Goal: Information Seeking & Learning: Understand process/instructions

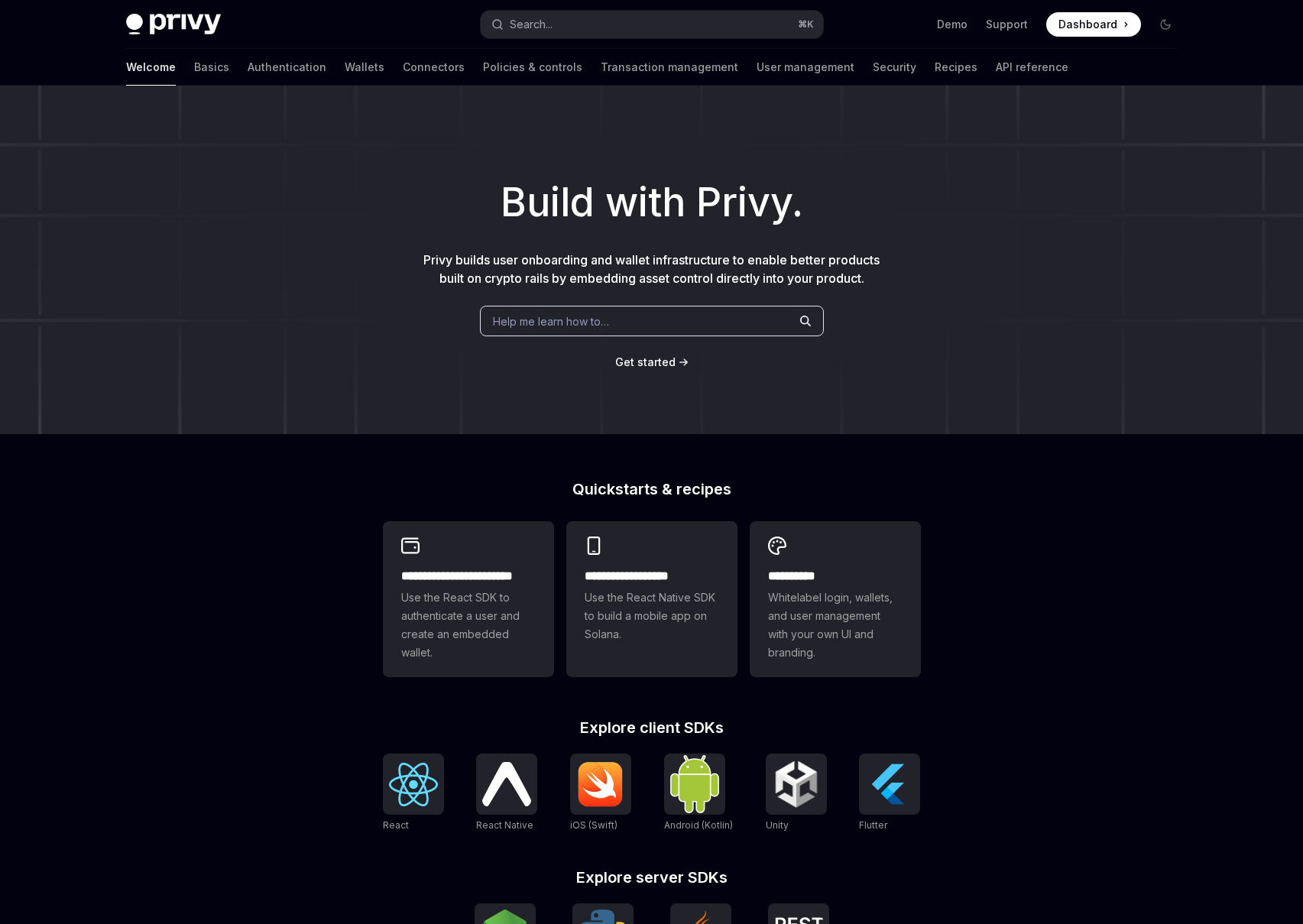
click at [443, 212] on h1 "Build with Privy." at bounding box center [651, 202] width 1254 height 59
click at [345, 66] on link "Wallets" at bounding box center [365, 67] width 40 height 36
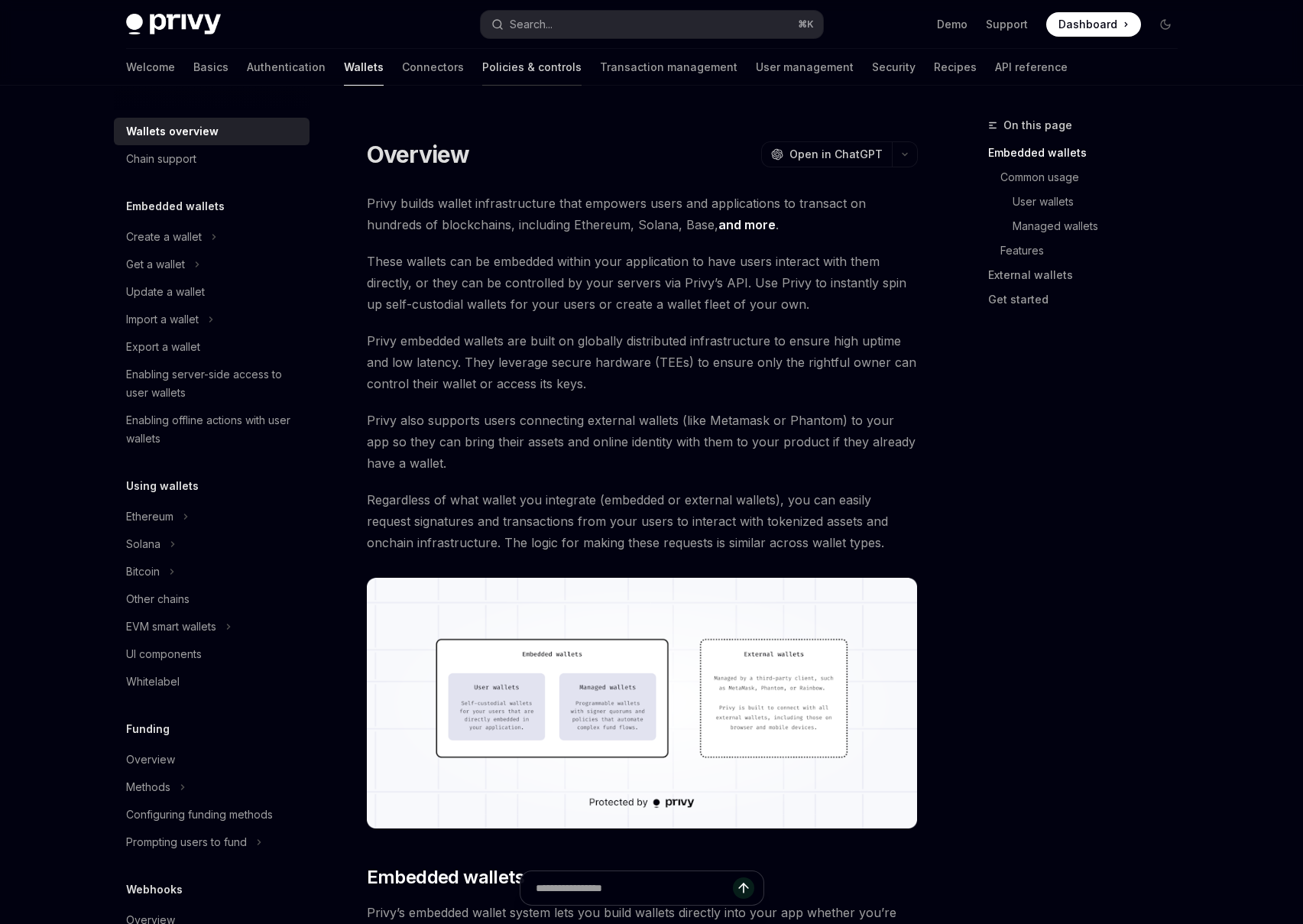
click at [482, 69] on link "Policies & controls" at bounding box center [532, 67] width 100 height 36
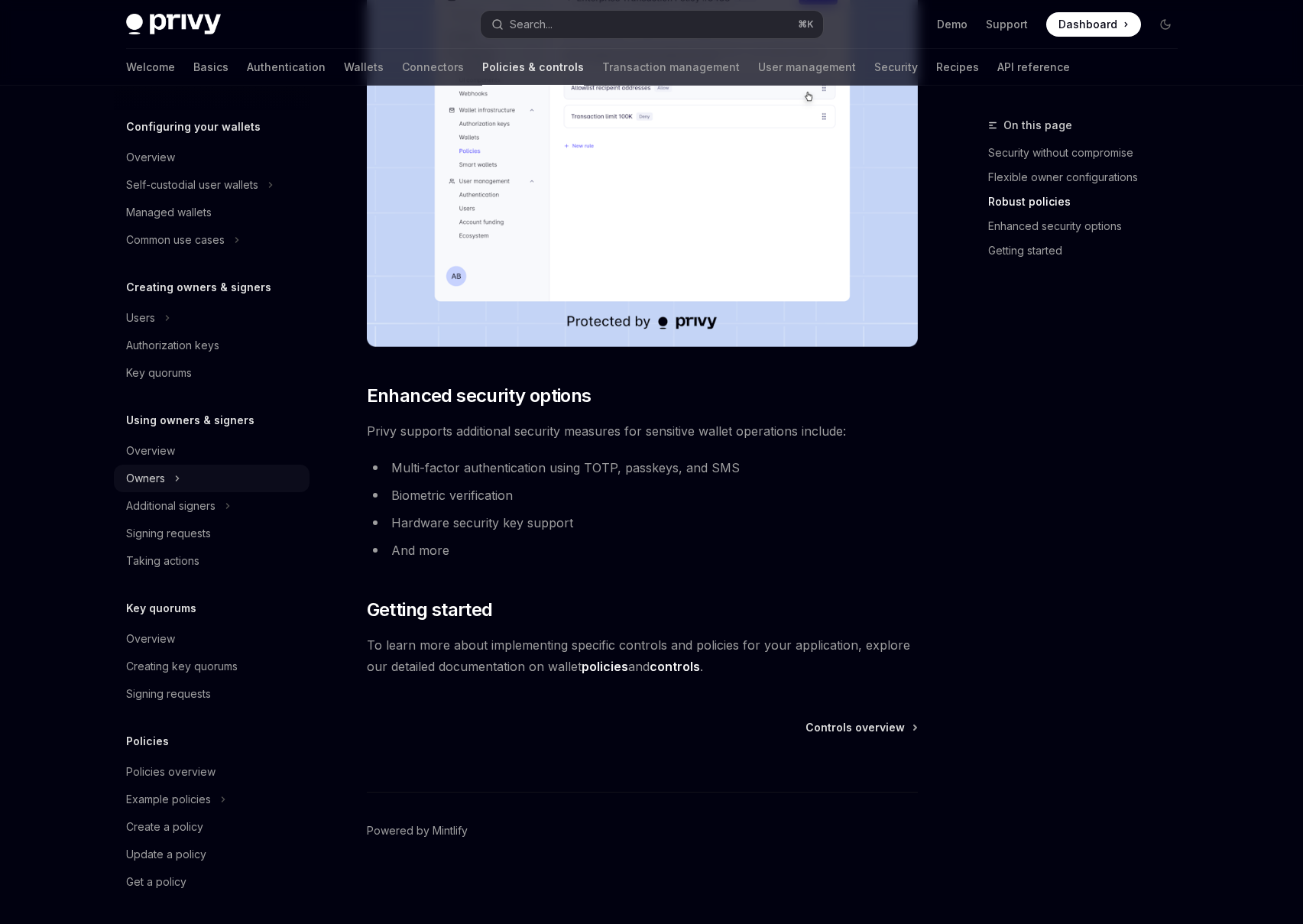
scroll to position [152, 0]
click at [246, 793] on div "Example policies" at bounding box center [211, 797] width 195 height 28
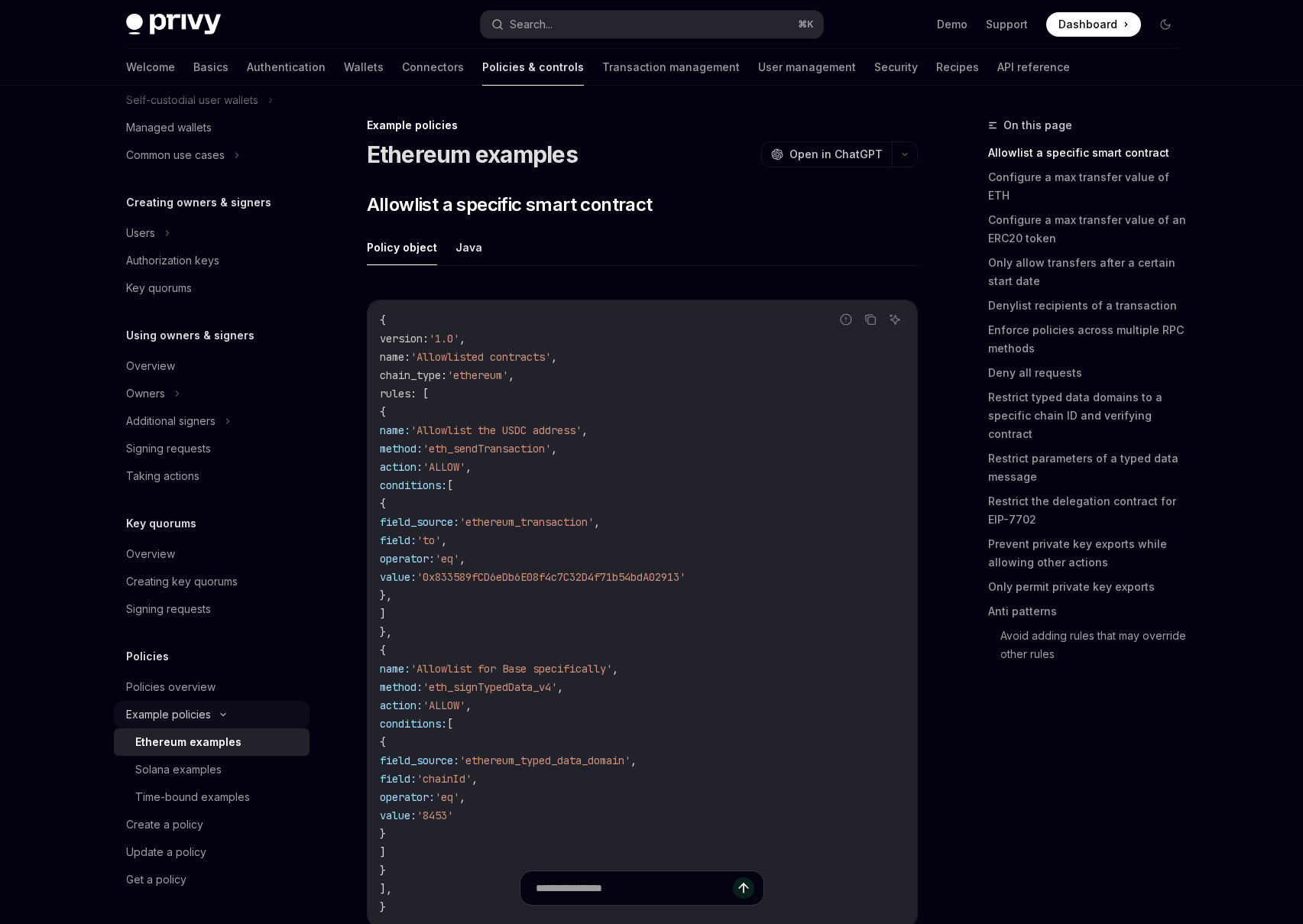
click at [254, 714] on div "Example policies" at bounding box center [211, 714] width 195 height 28
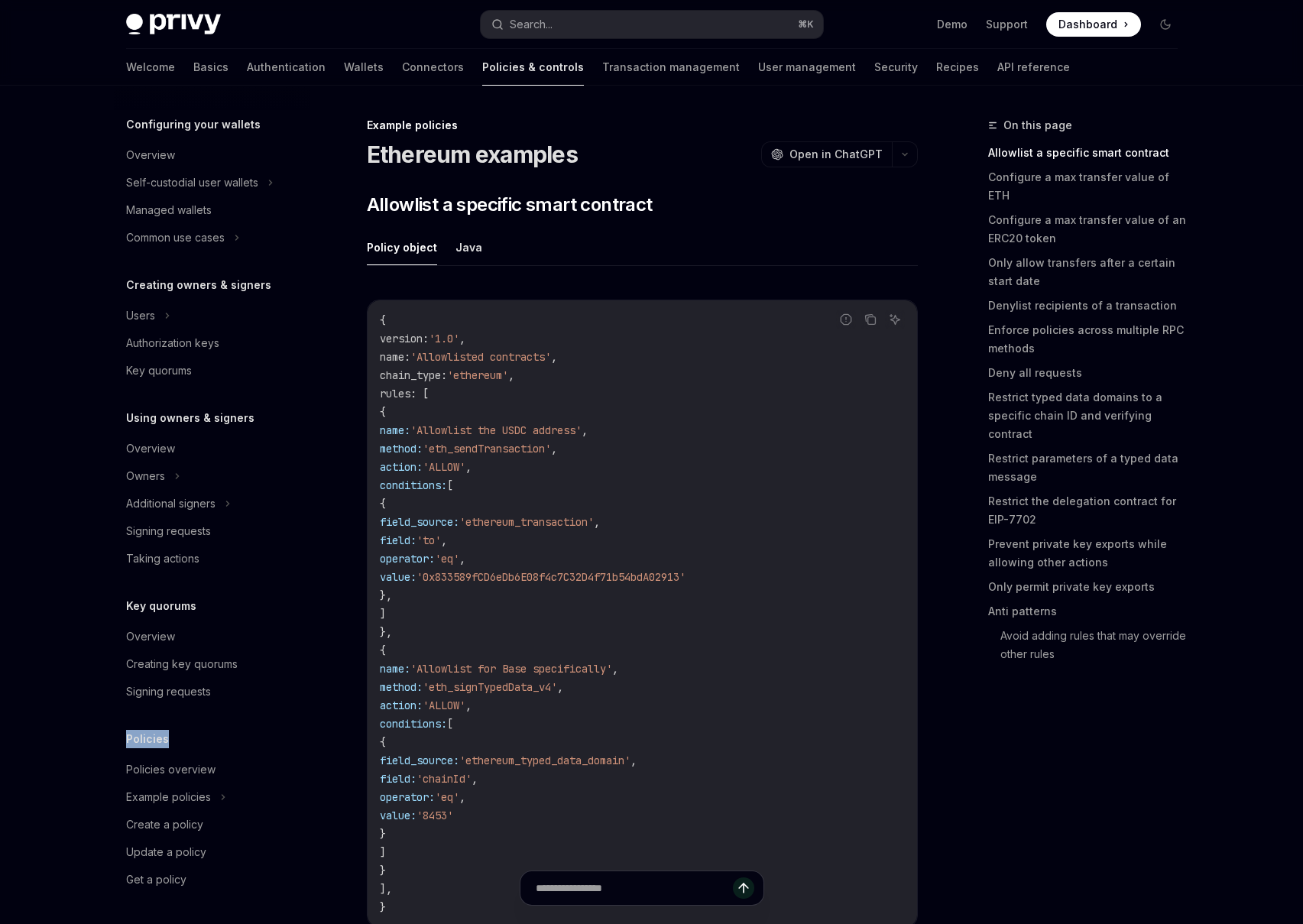
click at [254, 714] on div "Overview Owners & signers Controls overview Types of owners & signers Configuri…" at bounding box center [211, 426] width 195 height 935
click at [241, 801] on div "Example policies" at bounding box center [211, 797] width 195 height 28
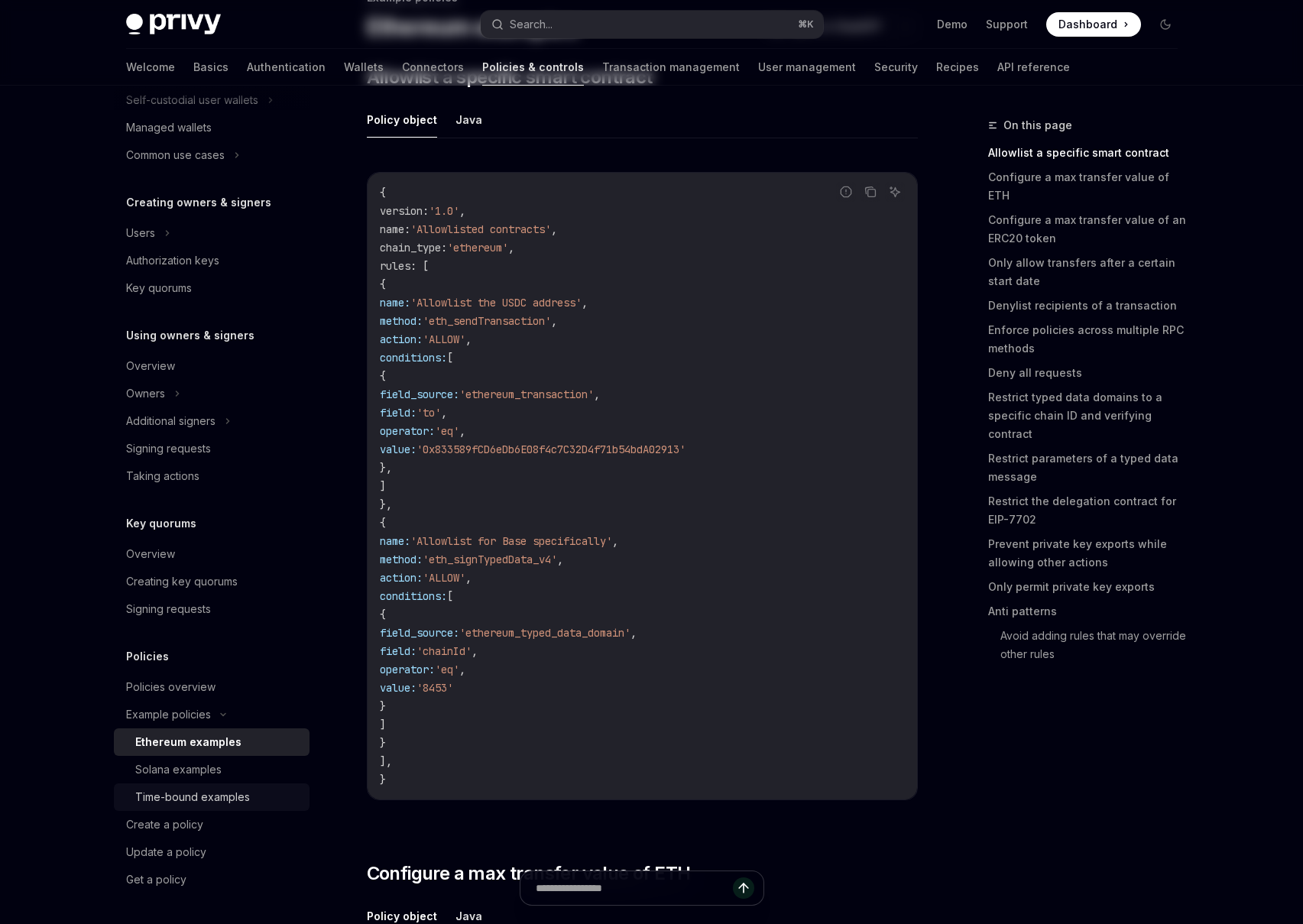
scroll to position [146, 0]
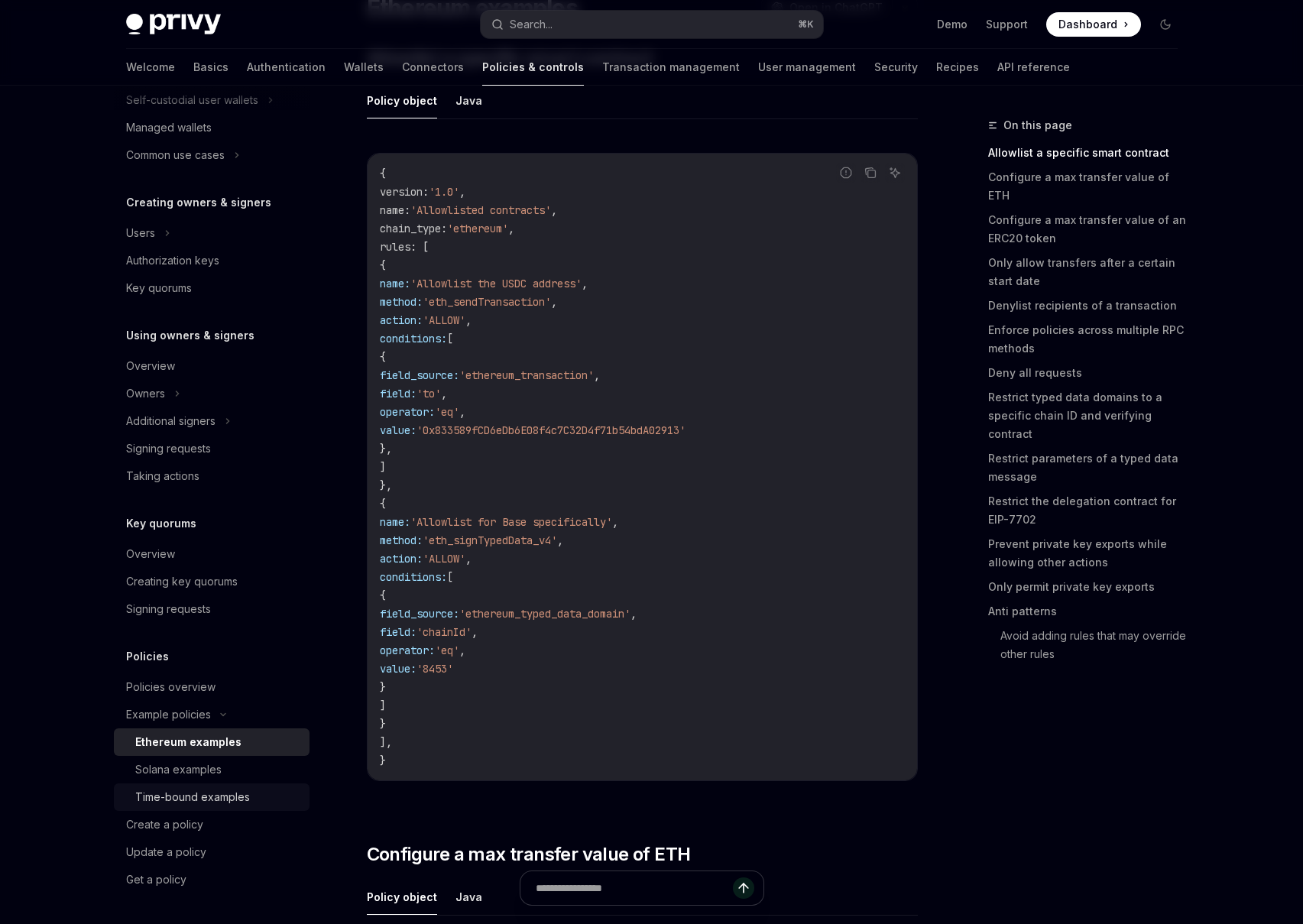
click at [244, 800] on div "Time-bound examples" at bounding box center [192, 797] width 115 height 18
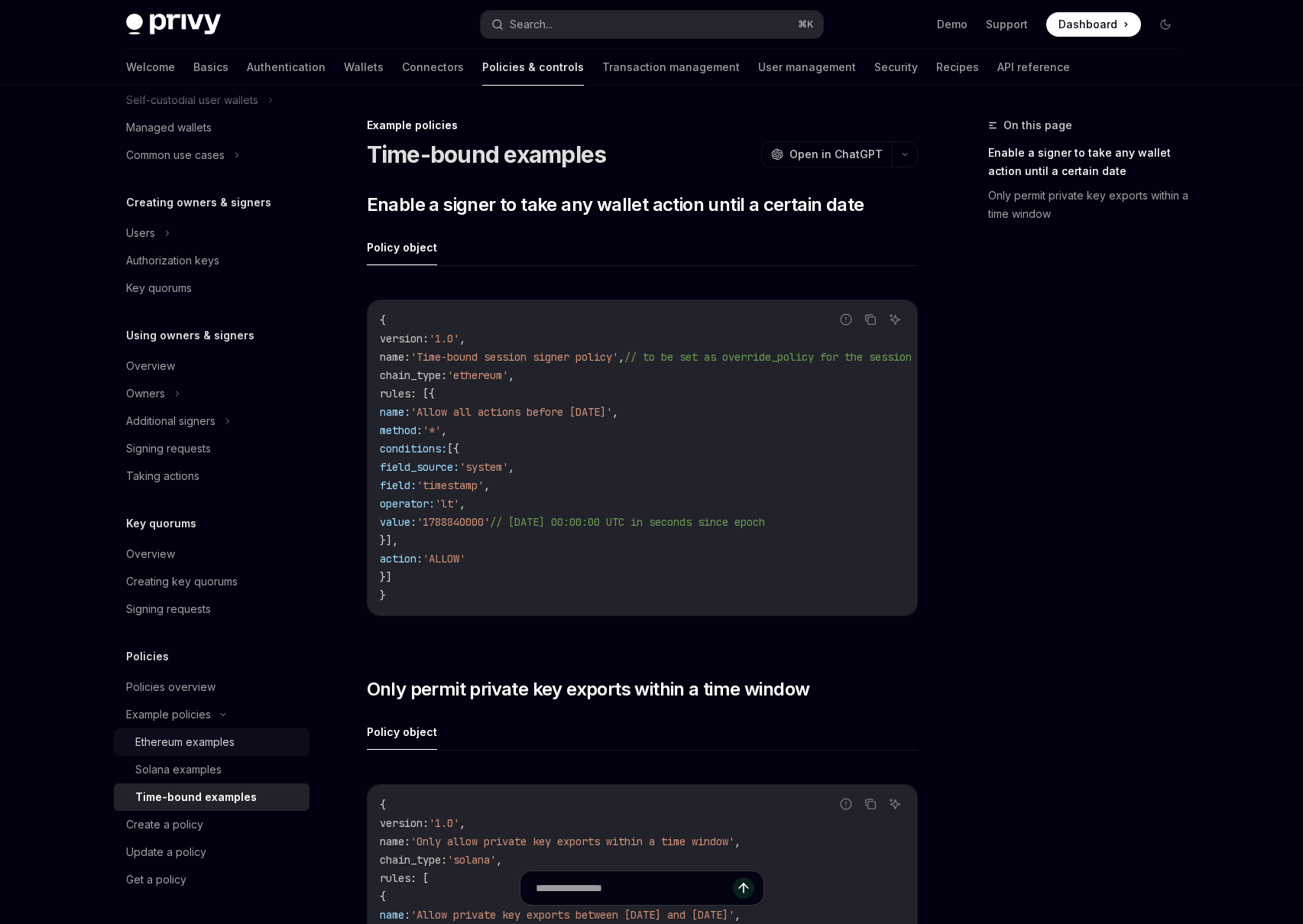
click at [266, 749] on div "Ethereum examples" at bounding box center [218, 741] width 165 height 18
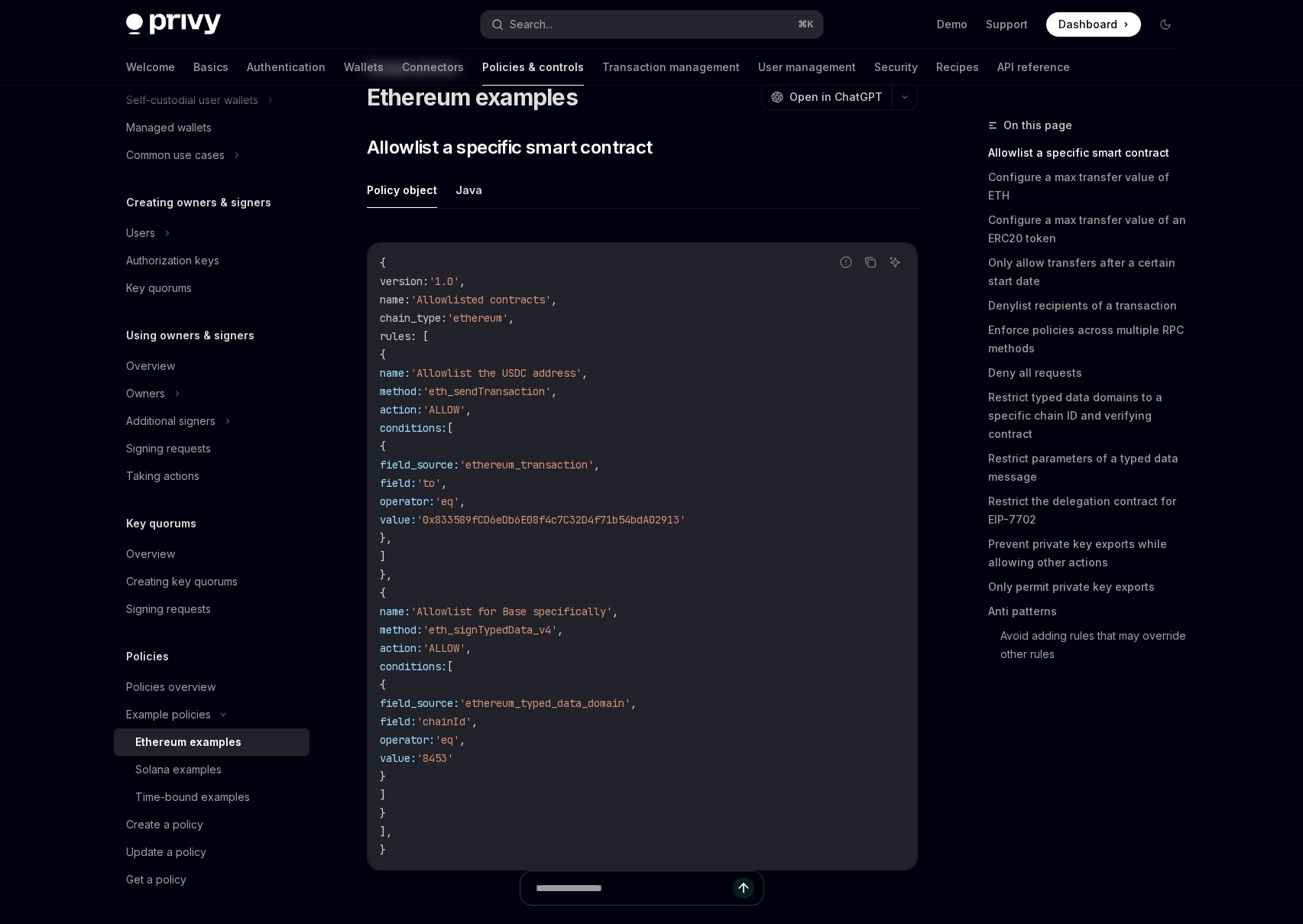
scroll to position [108, 0]
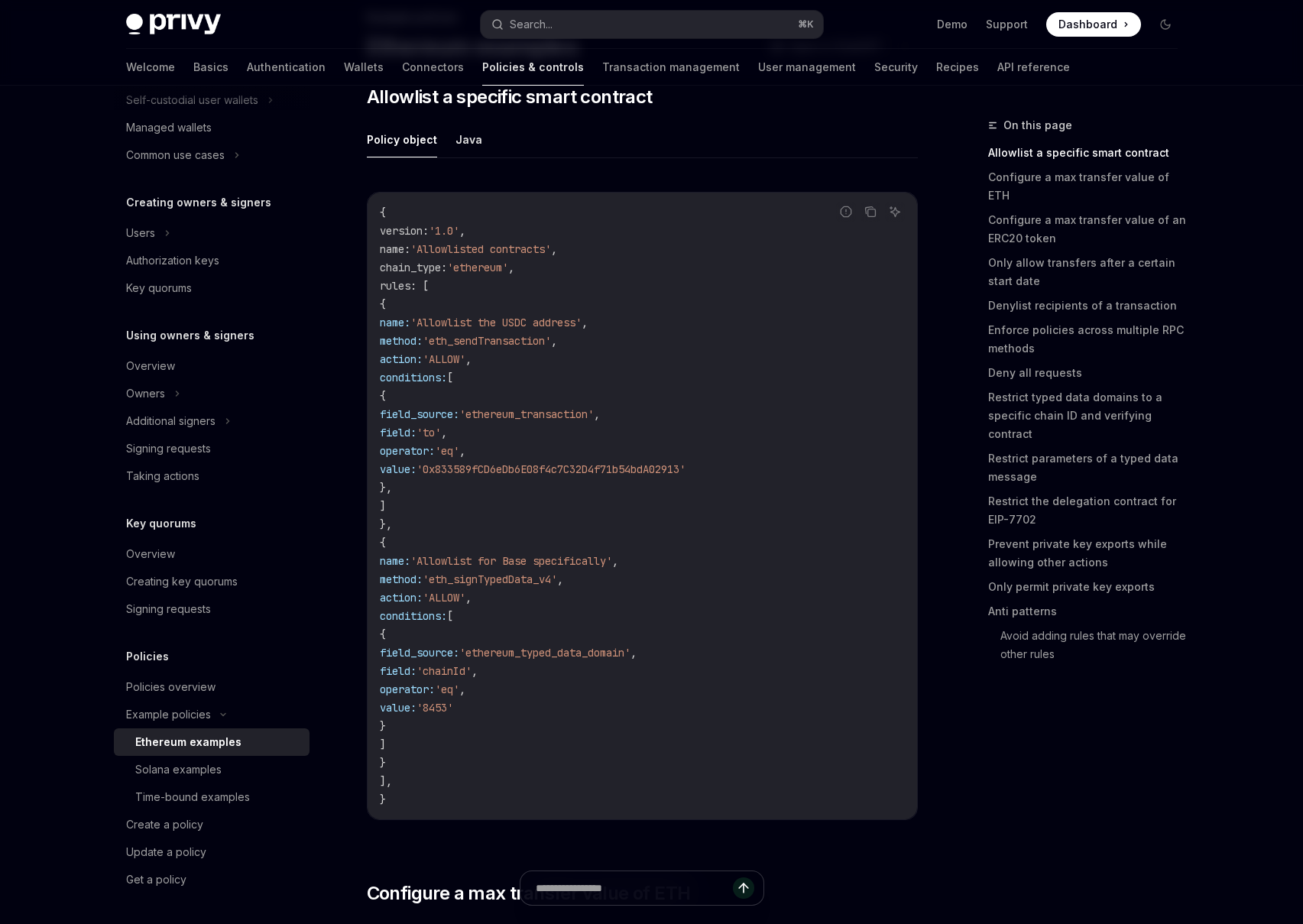
click at [690, 437] on code "{ version : '1.0' , name : 'Allowlisted contracts' , chain_type : 'ethereum' , …" at bounding box center [642, 506] width 525 height 605
click at [866, 212] on icon "Copy the contents from the code block" at bounding box center [869, 211] width 12 height 12
click at [228, 814] on link "Create a policy" at bounding box center [211, 824] width 195 height 28
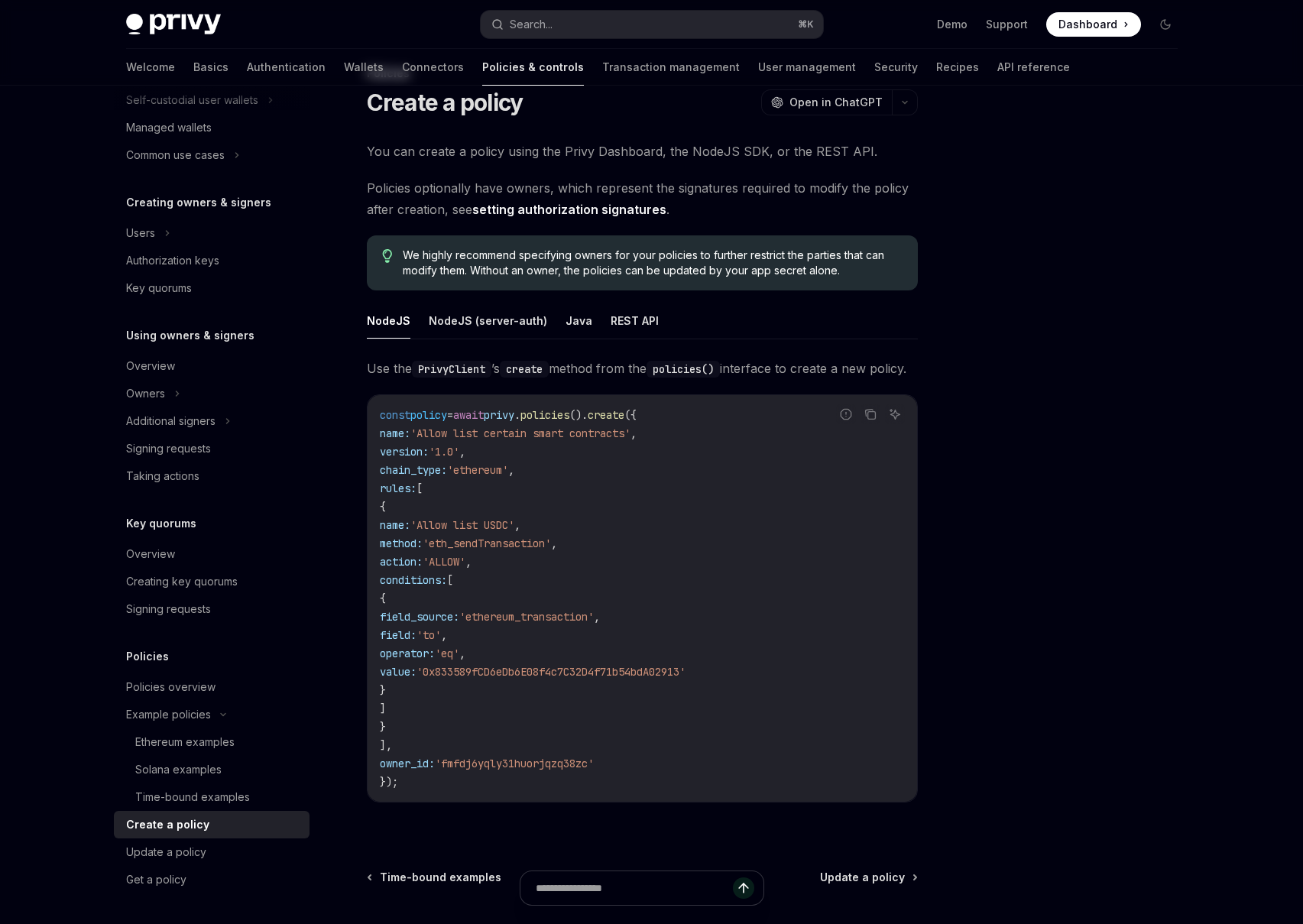
scroll to position [223, 0]
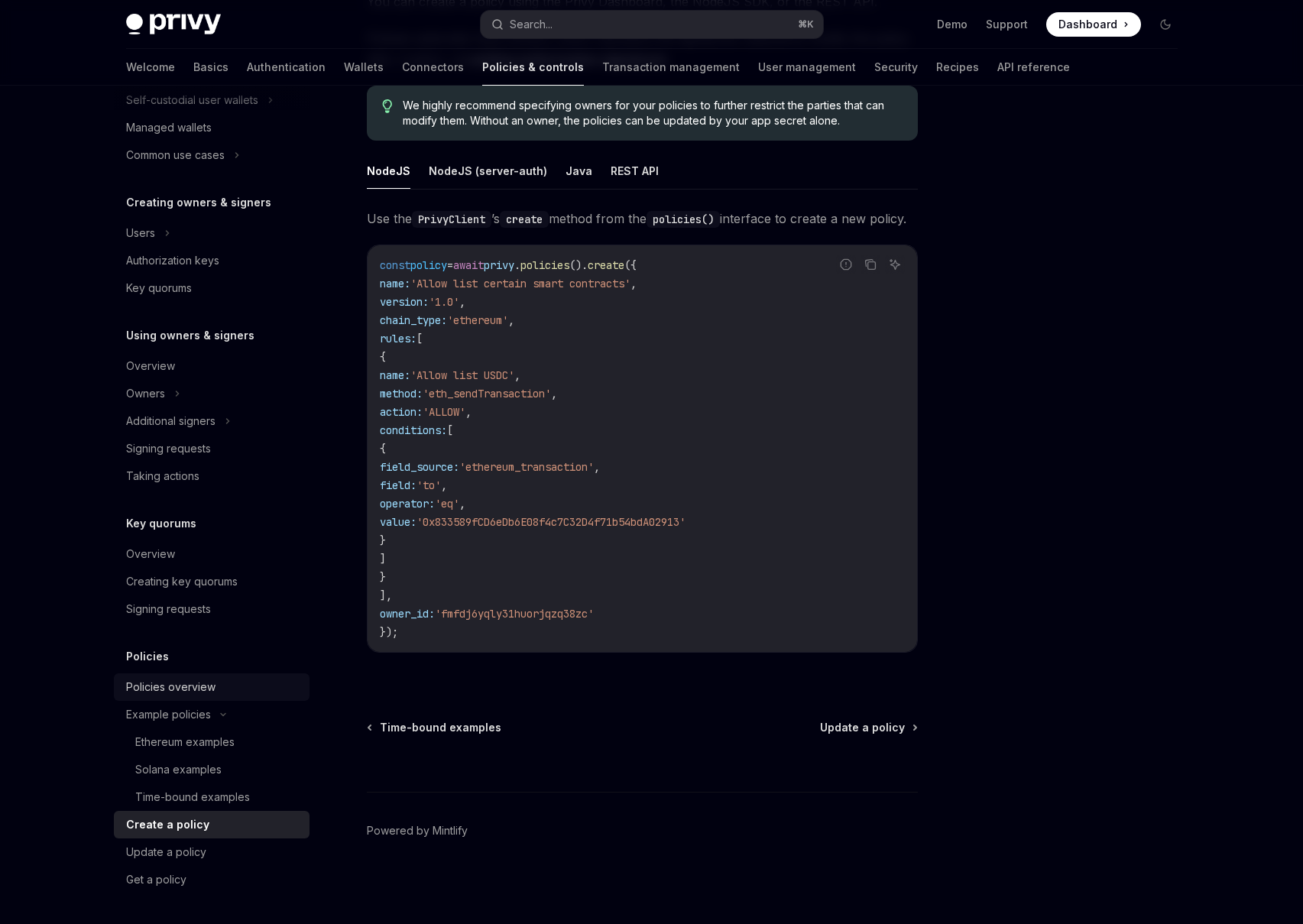
click at [259, 687] on div "Policies overview" at bounding box center [213, 687] width 174 height 18
type textarea "*"
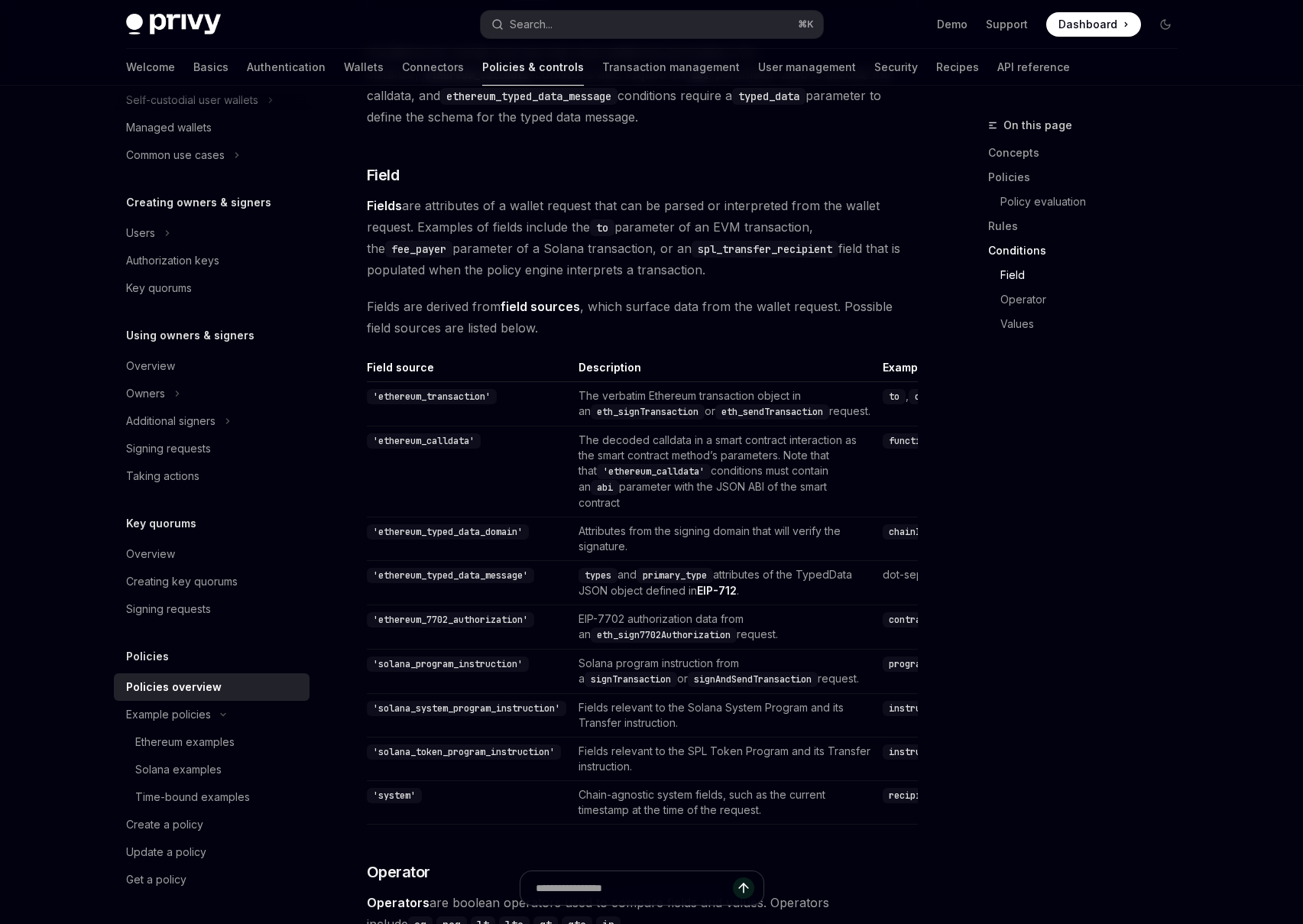
scroll to position [3865, 0]
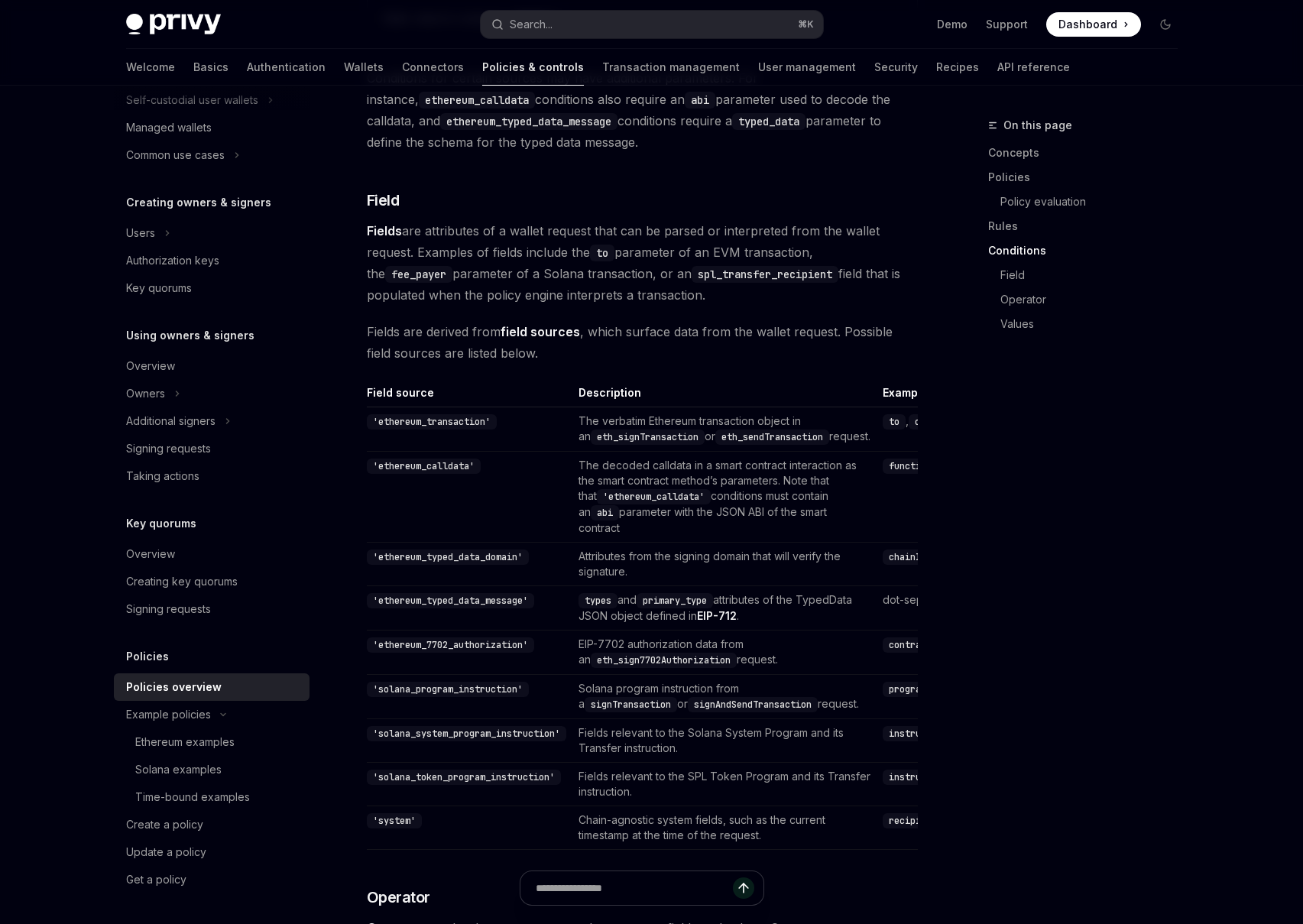
click at [786, 220] on span "Fields are attributes of a wallet request that can be parsed or interpreted fro…" at bounding box center [642, 263] width 551 height 85
